Goal: Information Seeking & Learning: Find specific page/section

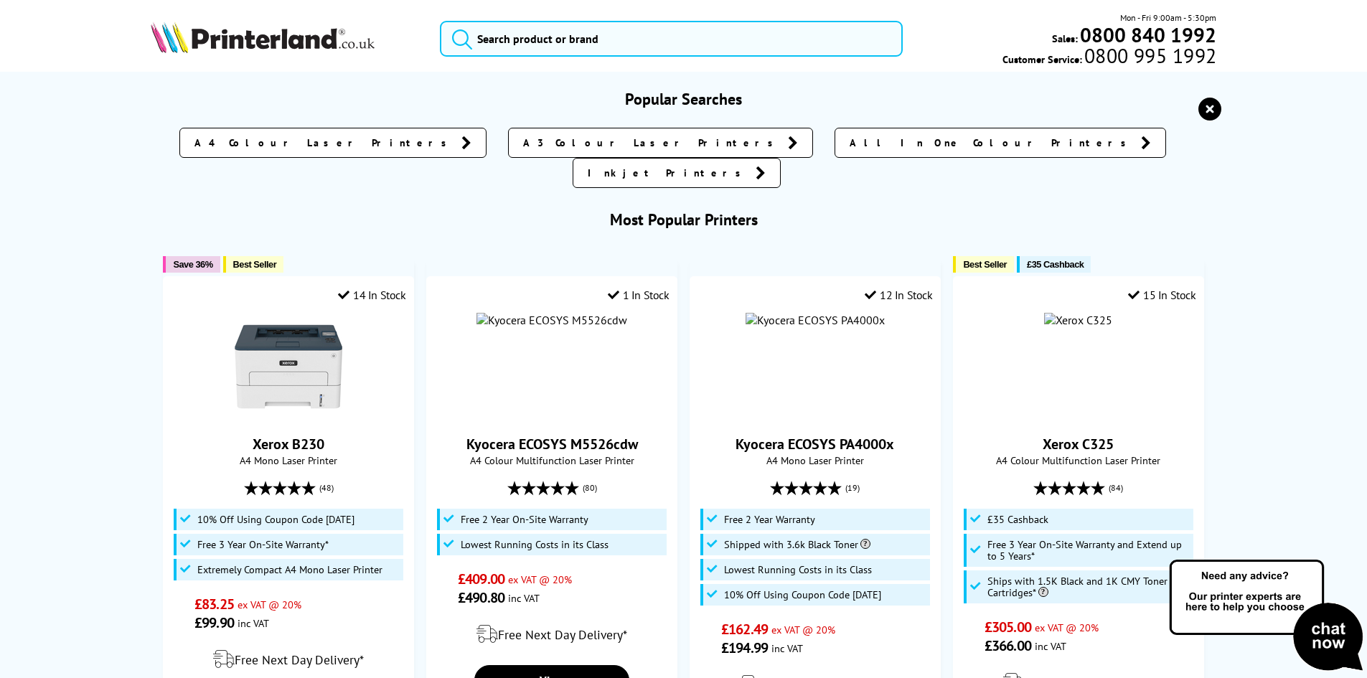
click at [552, 41] on input "search" at bounding box center [671, 39] width 463 height 36
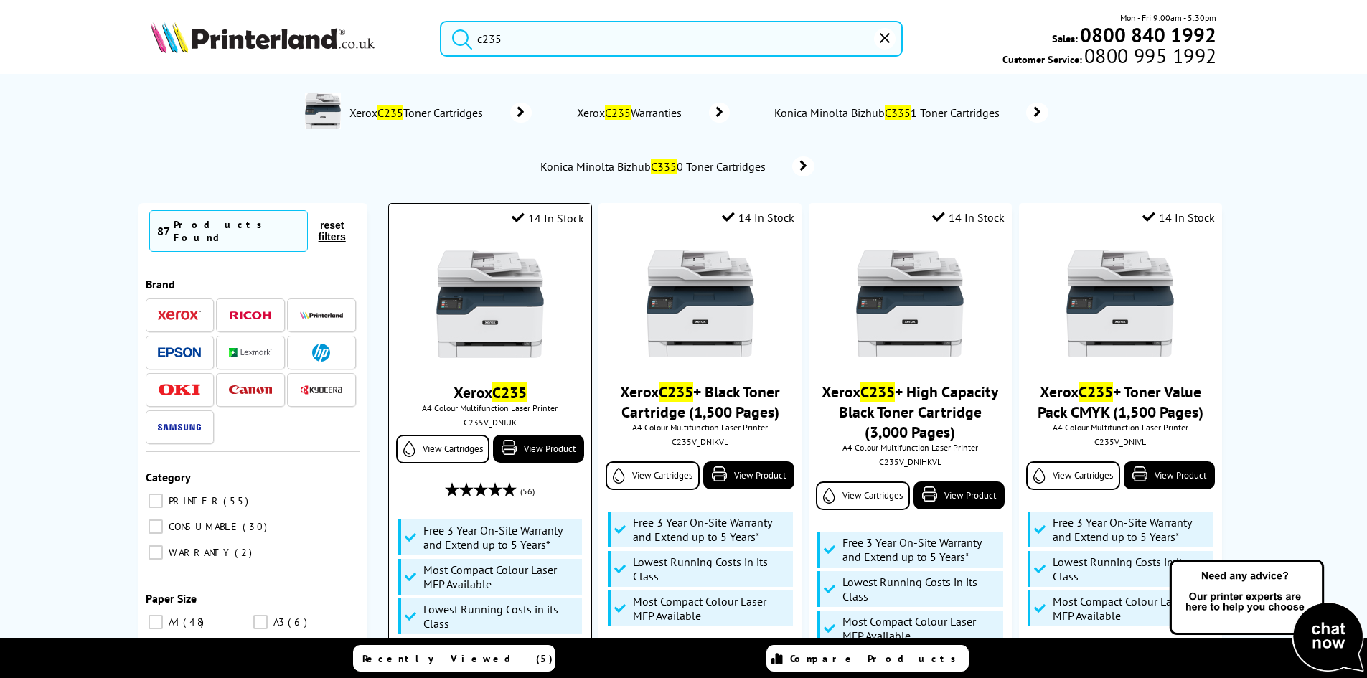
type input "c235"
click at [522, 300] on img at bounding box center [490, 304] width 108 height 108
